Goal: Information Seeking & Learning: Learn about a topic

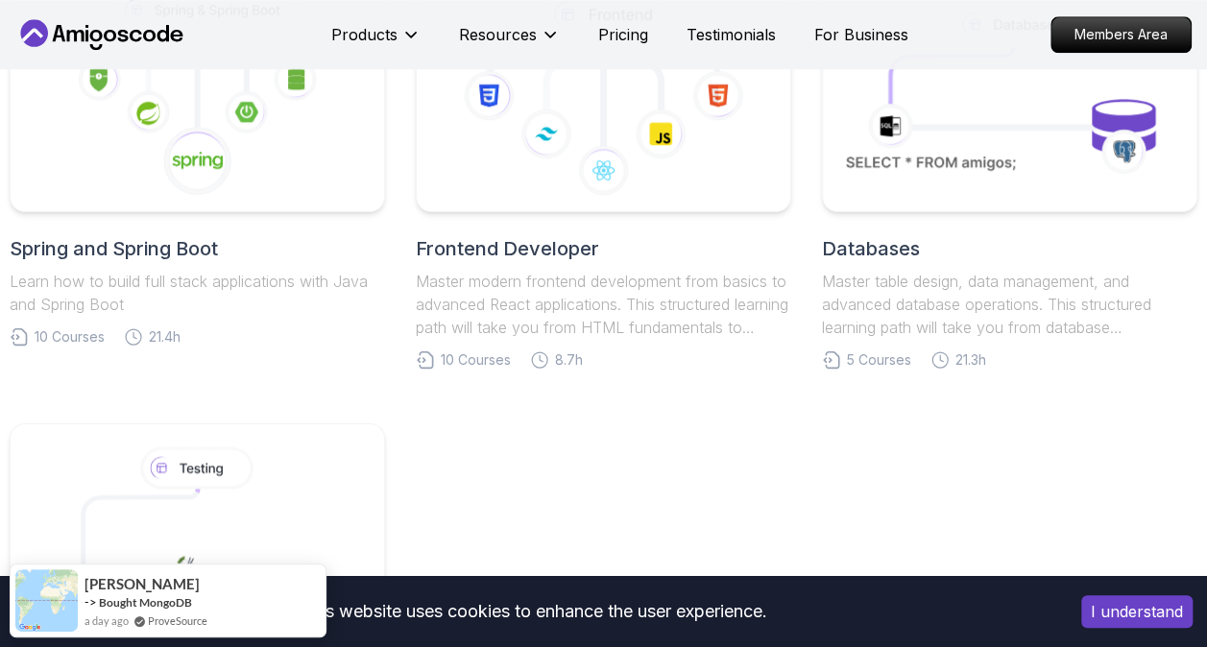
scroll to position [1302, 0]
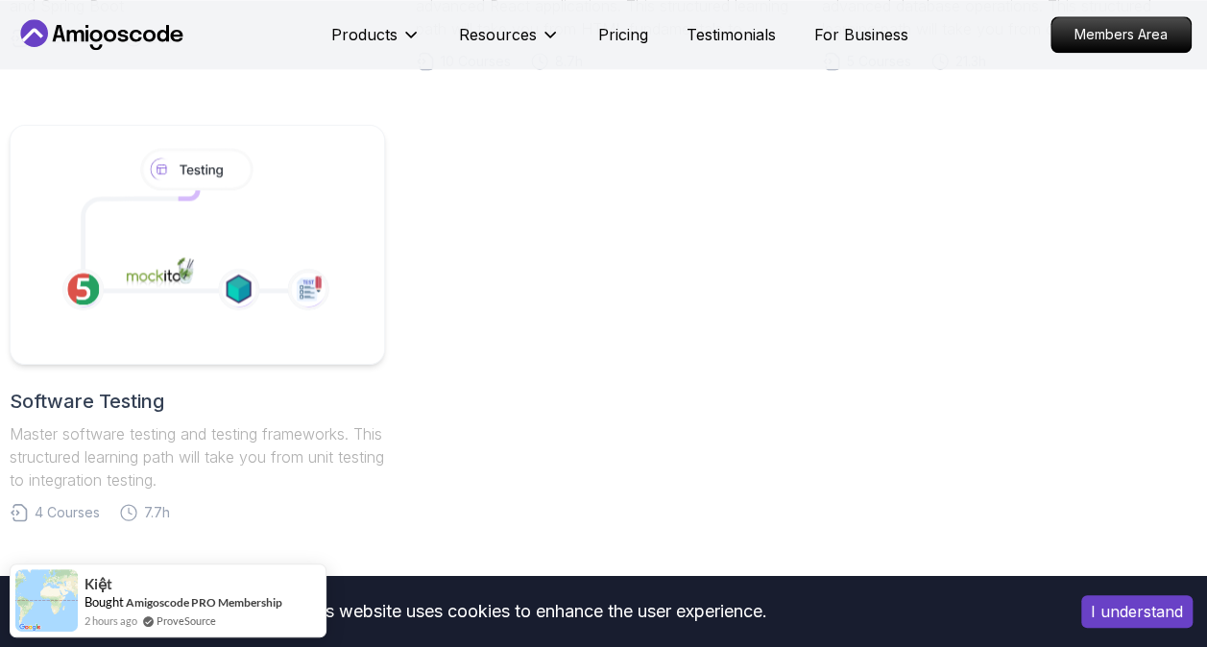
click at [847, 179] on body "This website uses cookies to enhance the user experience. I understand Products…" at bounding box center [603, 257] width 1207 height 3119
click at [173, 277] on image at bounding box center [157, 274] width 85 height 43
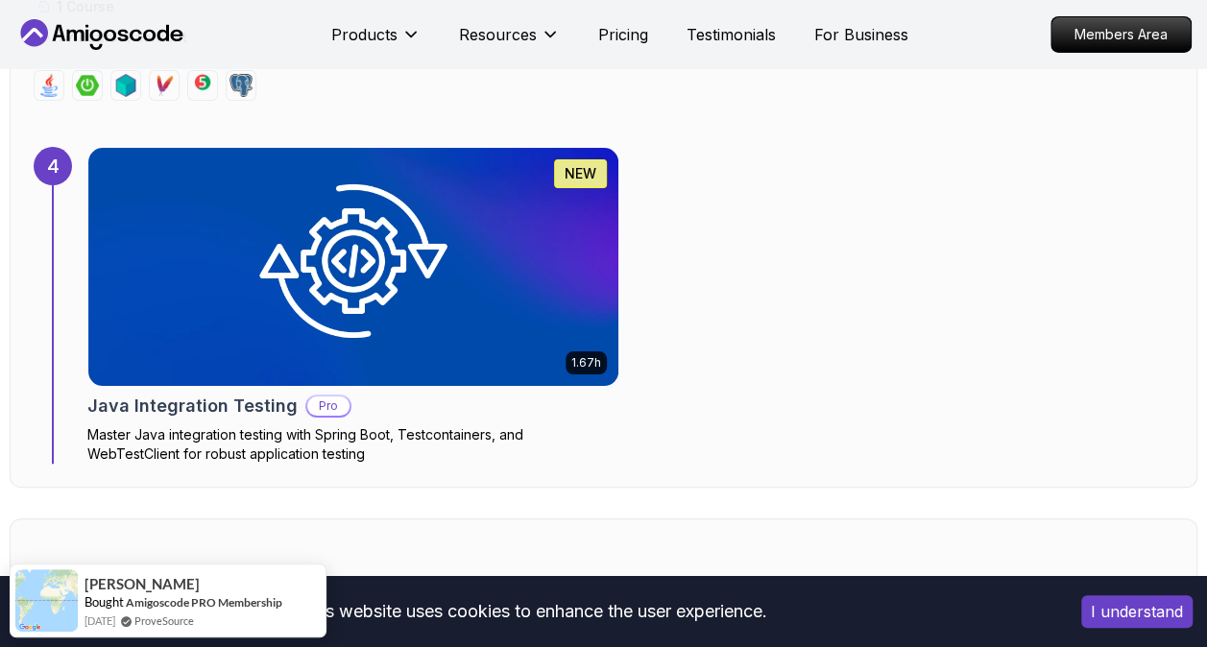
scroll to position [3432, 0]
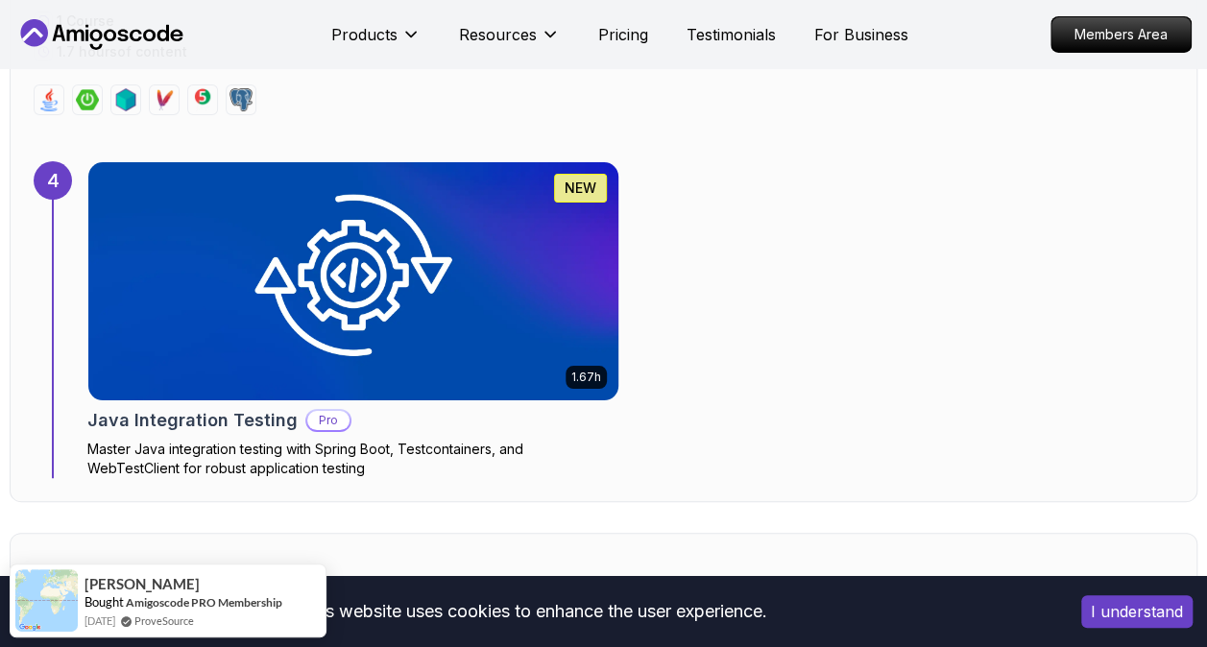
click at [322, 411] on p "Pro" at bounding box center [328, 420] width 42 height 19
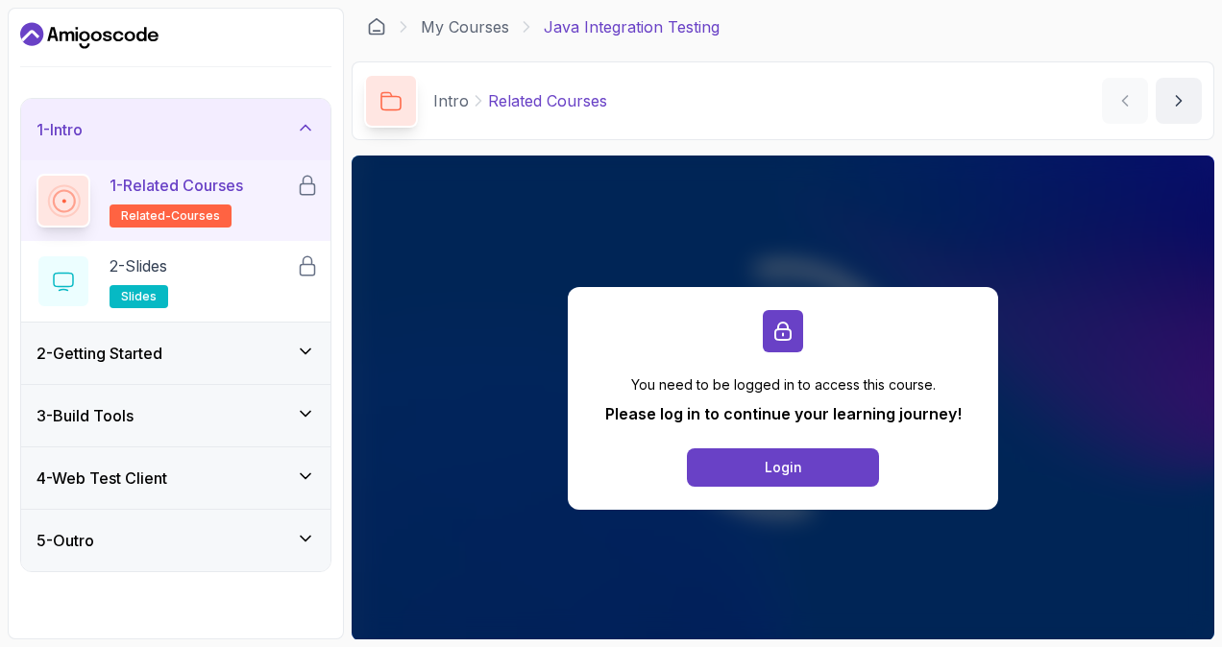
scroll to position [133, 0]
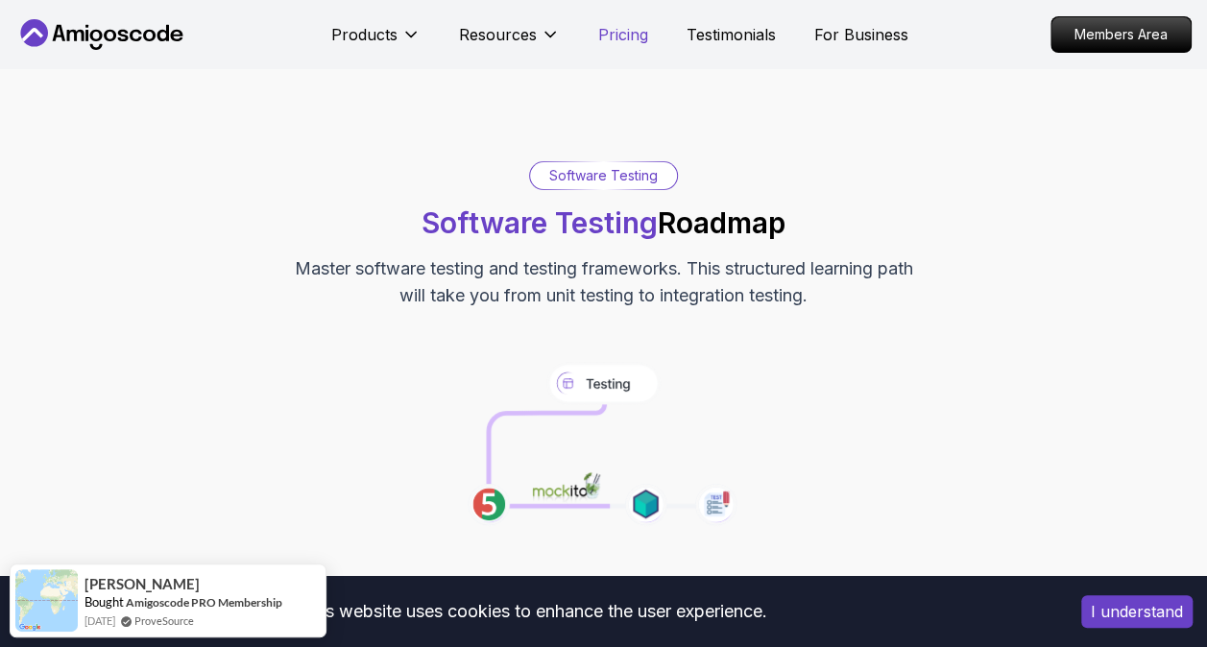
click at [618, 24] on p "Pricing" at bounding box center [623, 34] width 50 height 23
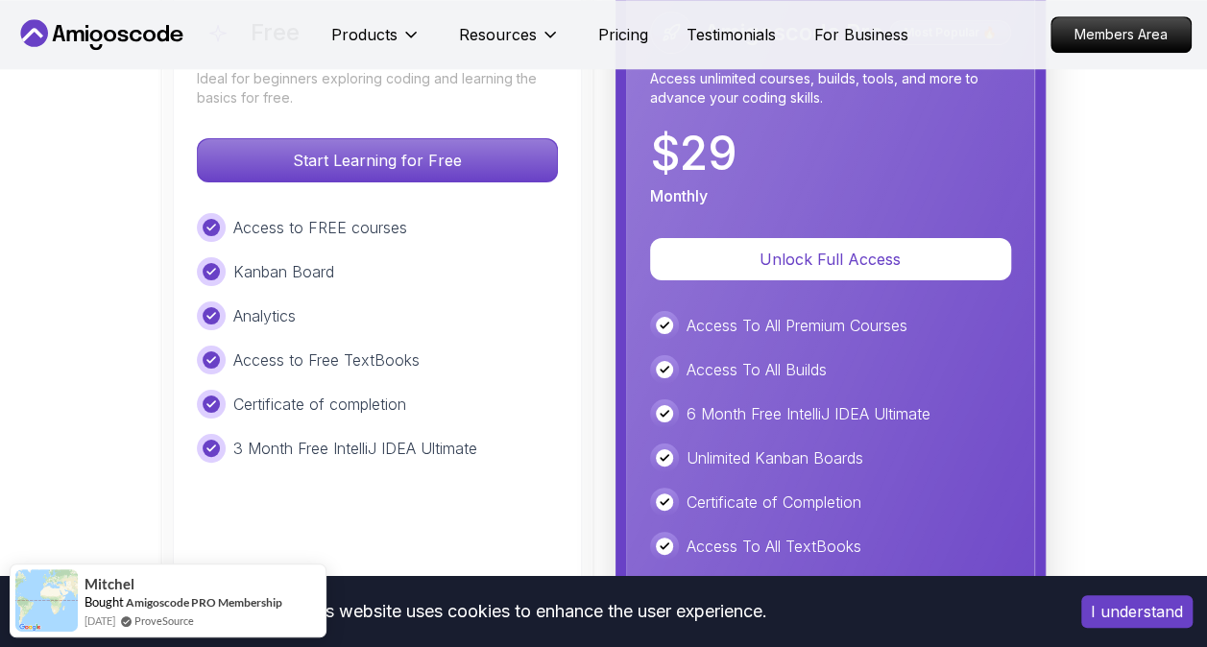
scroll to position [4548, 0]
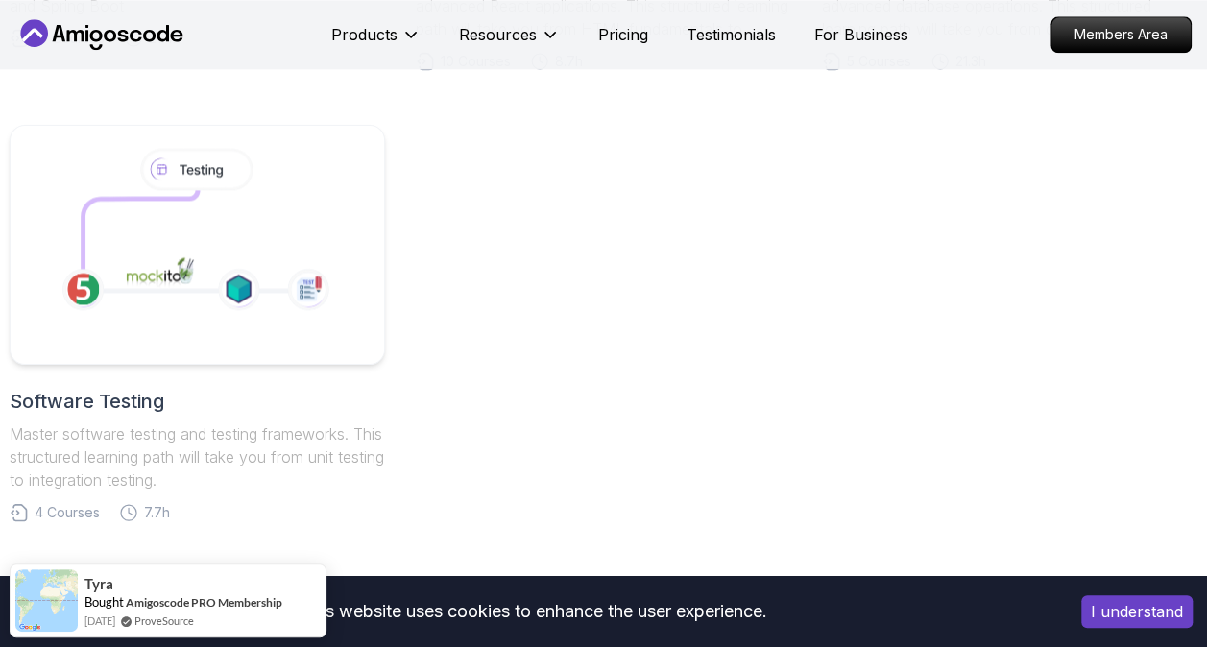
scroll to position [884, 0]
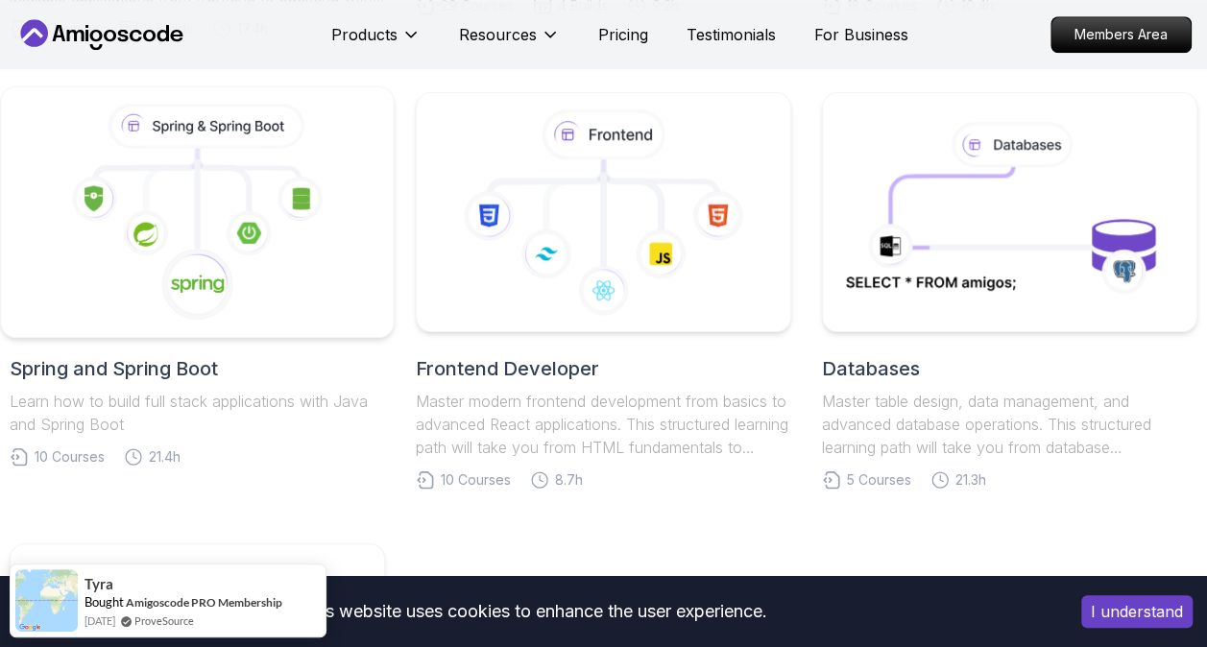
click at [294, 228] on icon at bounding box center [197, 213] width 360 height 218
